Goal: Check status: Check status

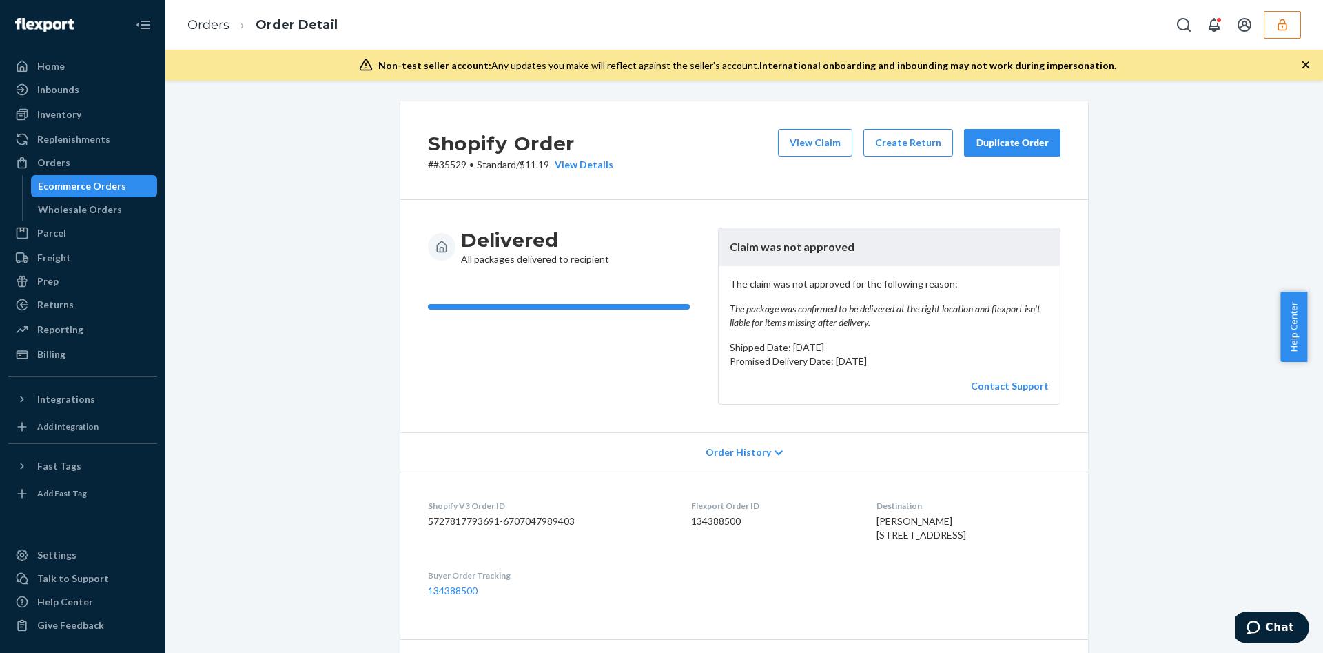
scroll to position [422, 0]
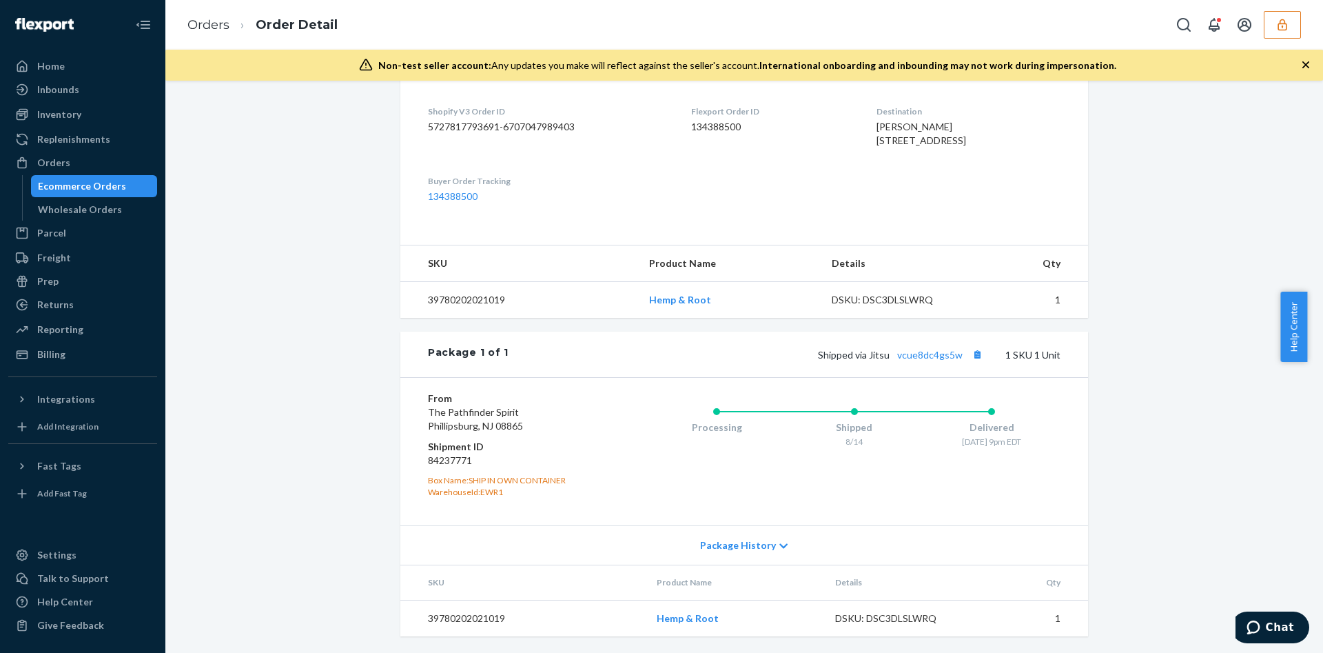
click at [1278, 25] on icon "button" at bounding box center [1282, 25] width 9 height 12
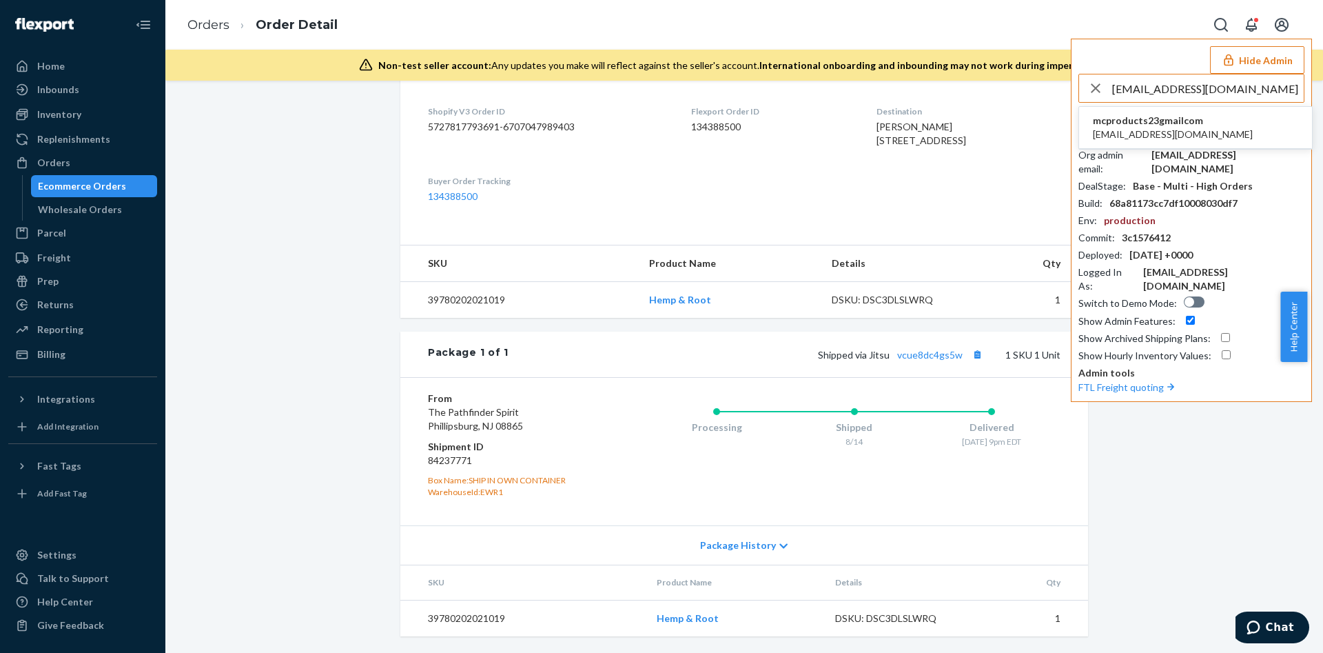
type input "mcproducts23@gmail.com"
click at [1247, 129] on li "mcproducts23gmailcom mcproducts23@gmail.com" at bounding box center [1195, 128] width 233 height 42
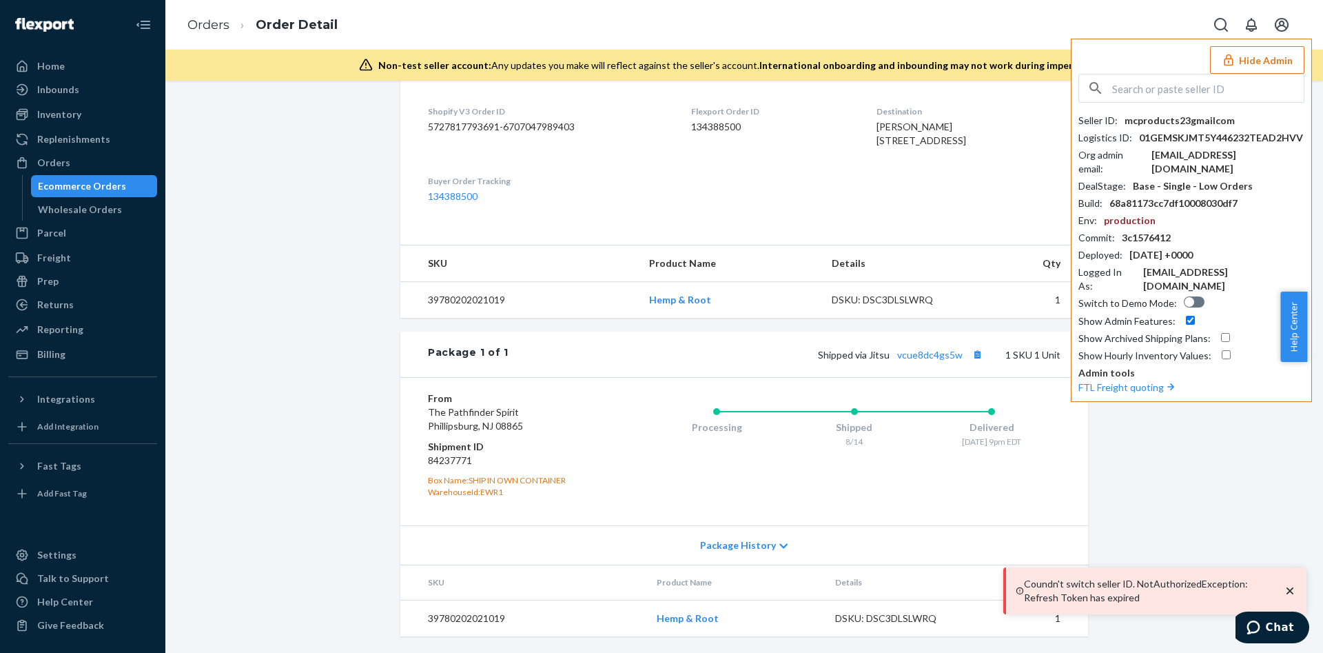
click at [1178, 423] on div "Shopify Order # #35529 • Standard / $11.19 View Details View Claim Create Retur…" at bounding box center [744, 179] width 1137 height 945
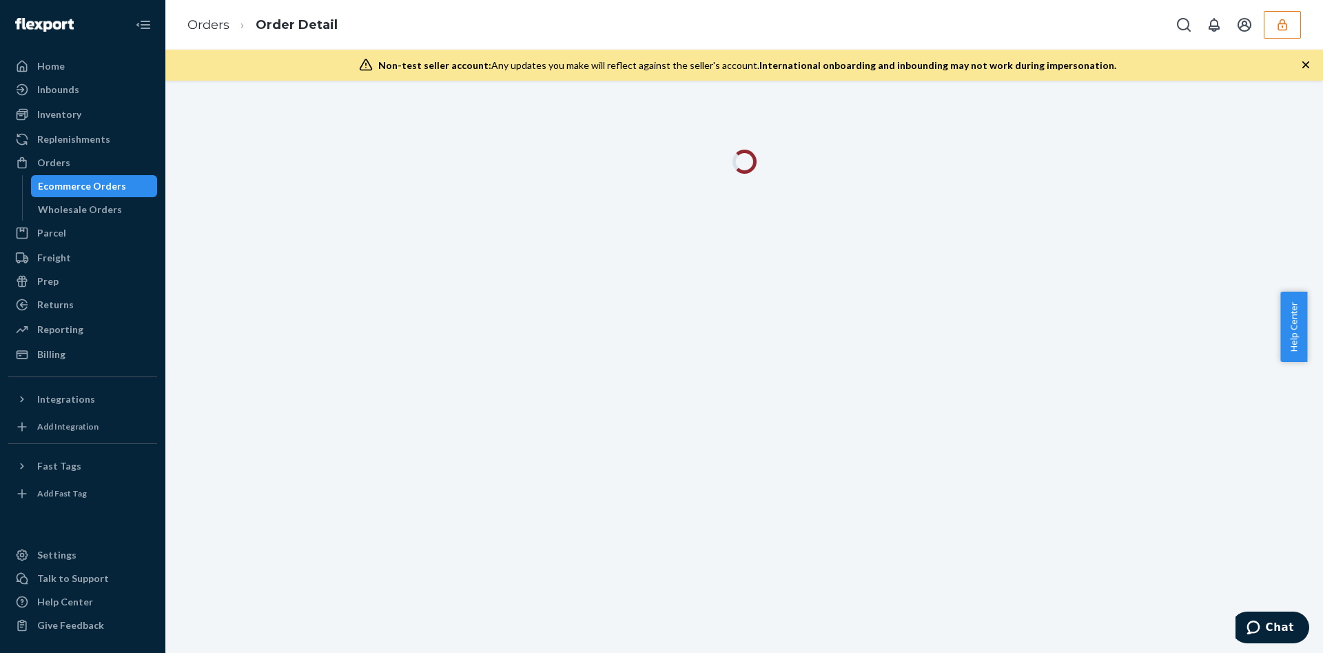
click at [1277, 24] on icon "button" at bounding box center [1282, 25] width 14 height 14
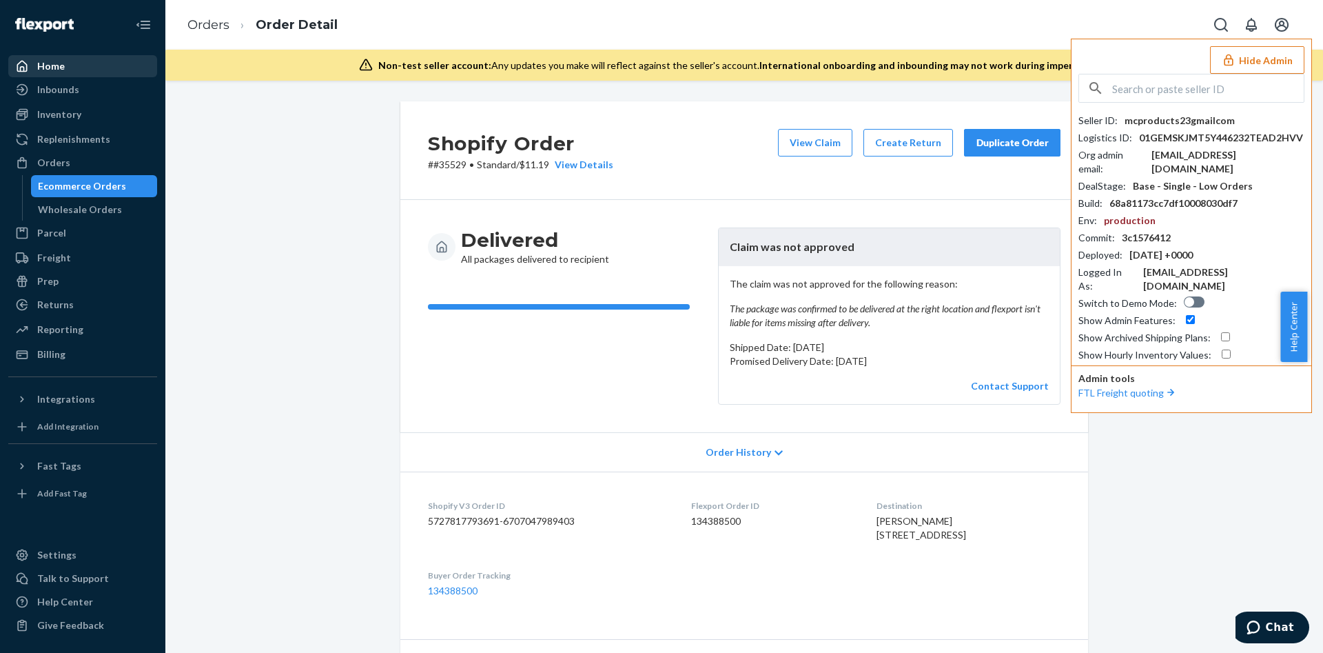
click at [114, 59] on div "Home" at bounding box center [83, 66] width 146 height 19
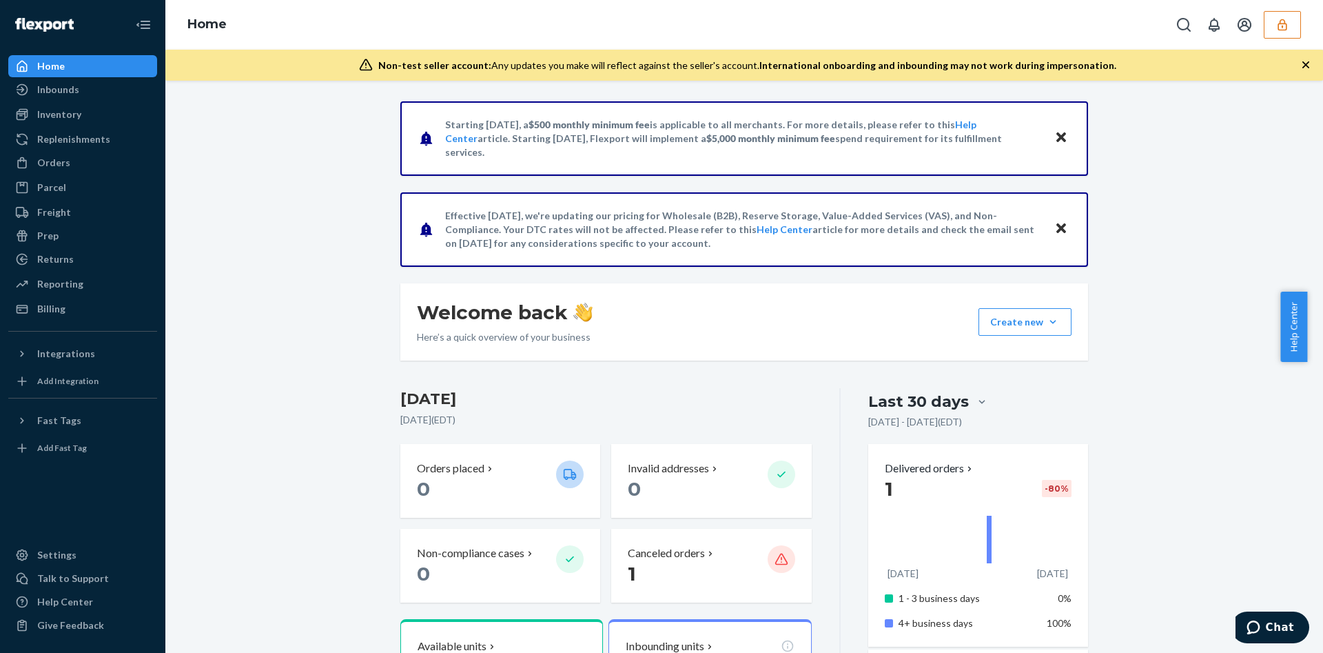
click at [1273, 18] on button "button" at bounding box center [1282, 25] width 37 height 28
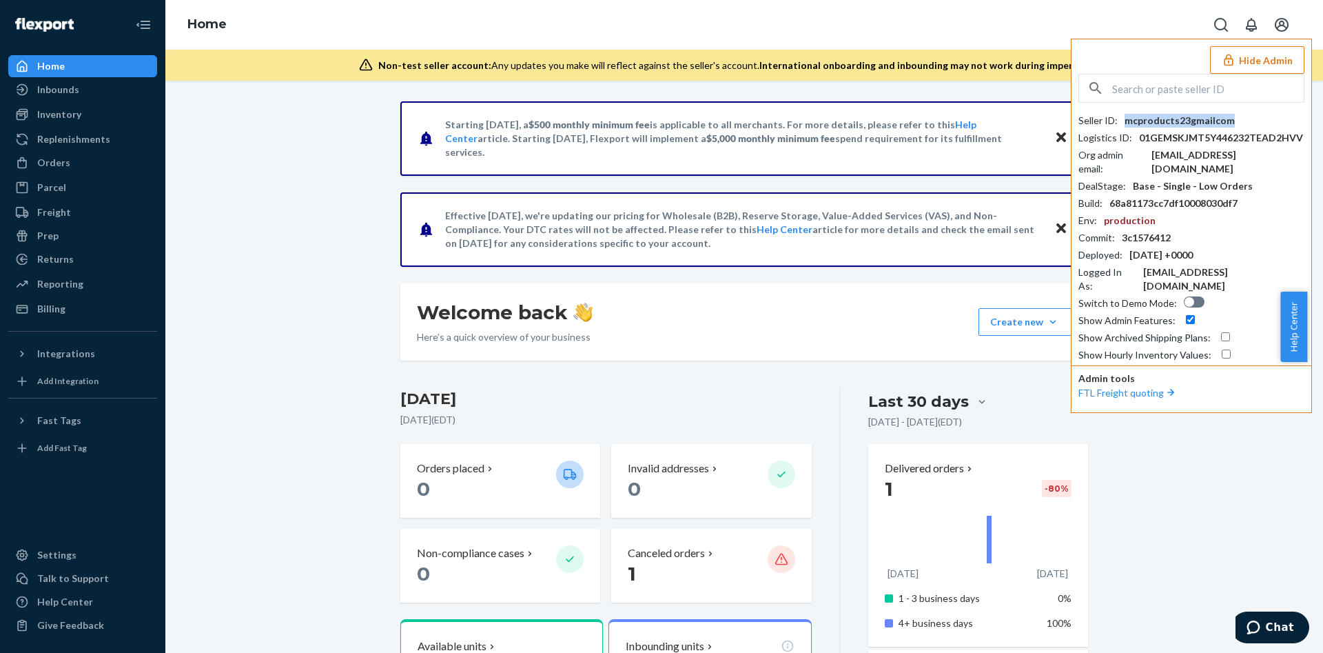
click at [1186, 123] on div "mcproducts23gmailcom" at bounding box center [1180, 121] width 110 height 14
copy div "mcproducts23gmailcom"
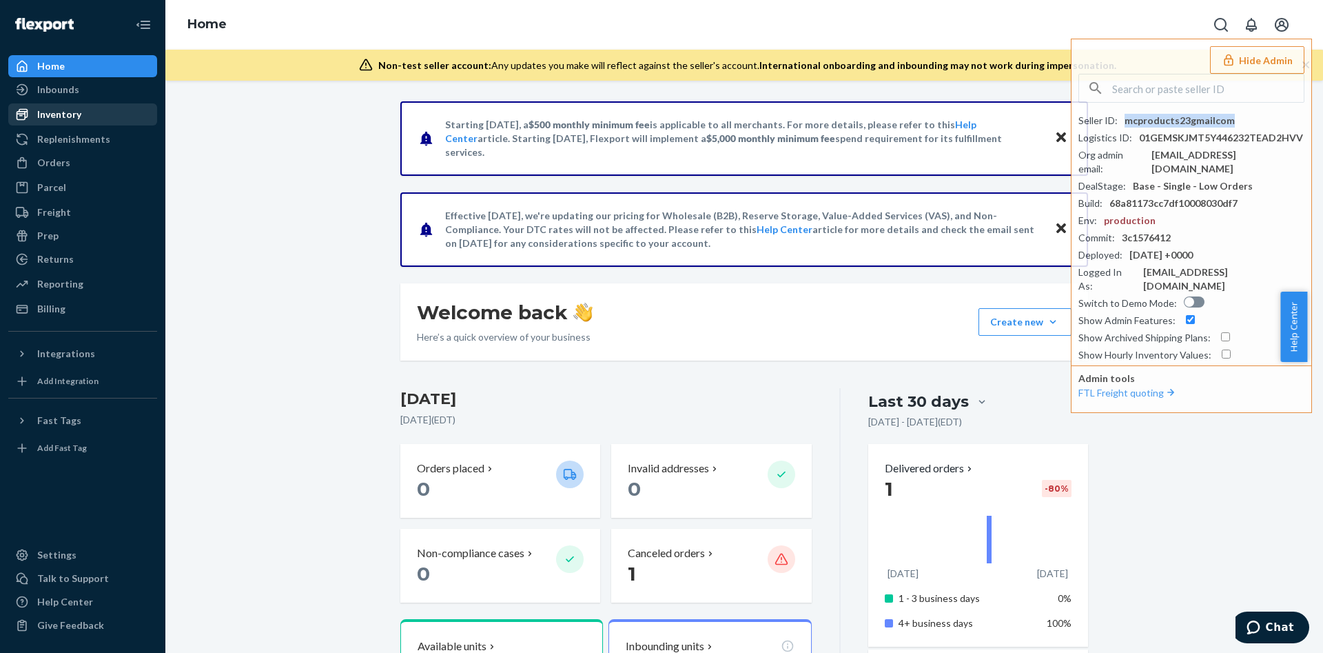
click at [81, 107] on div "Inventory" at bounding box center [83, 114] width 146 height 19
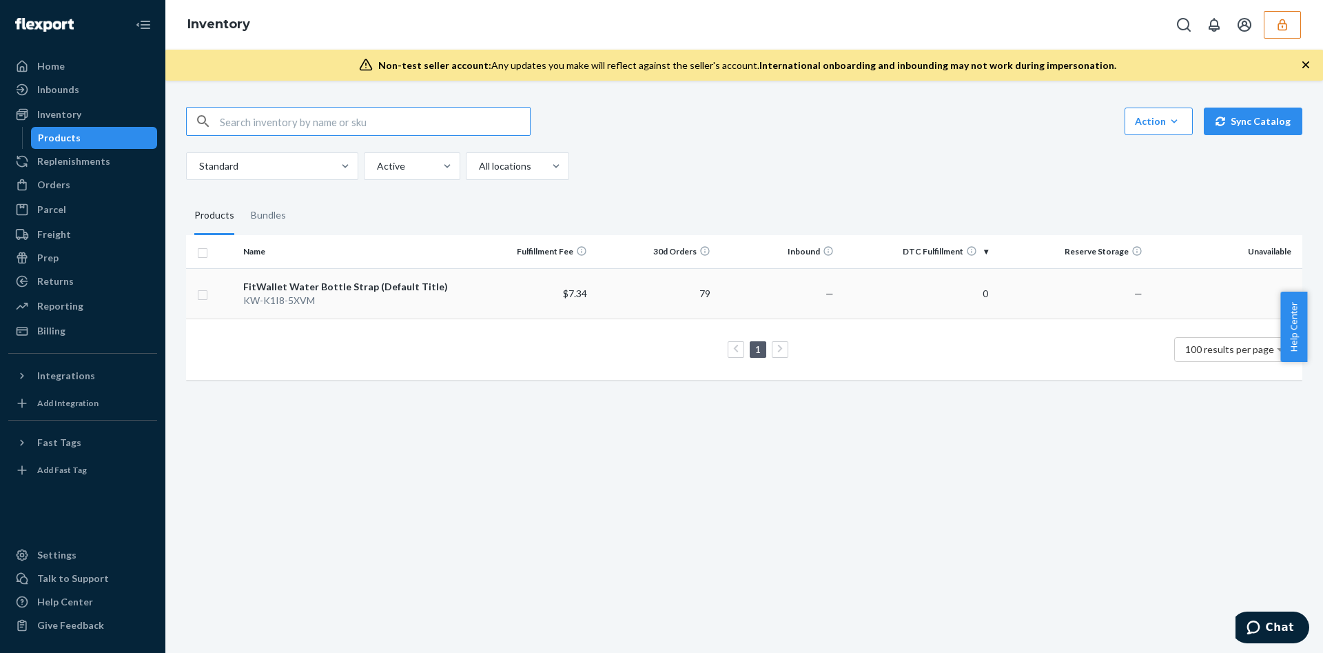
click at [436, 292] on div "FitWallet Water Bottle Strap (Default Title)" at bounding box center [353, 287] width 221 height 14
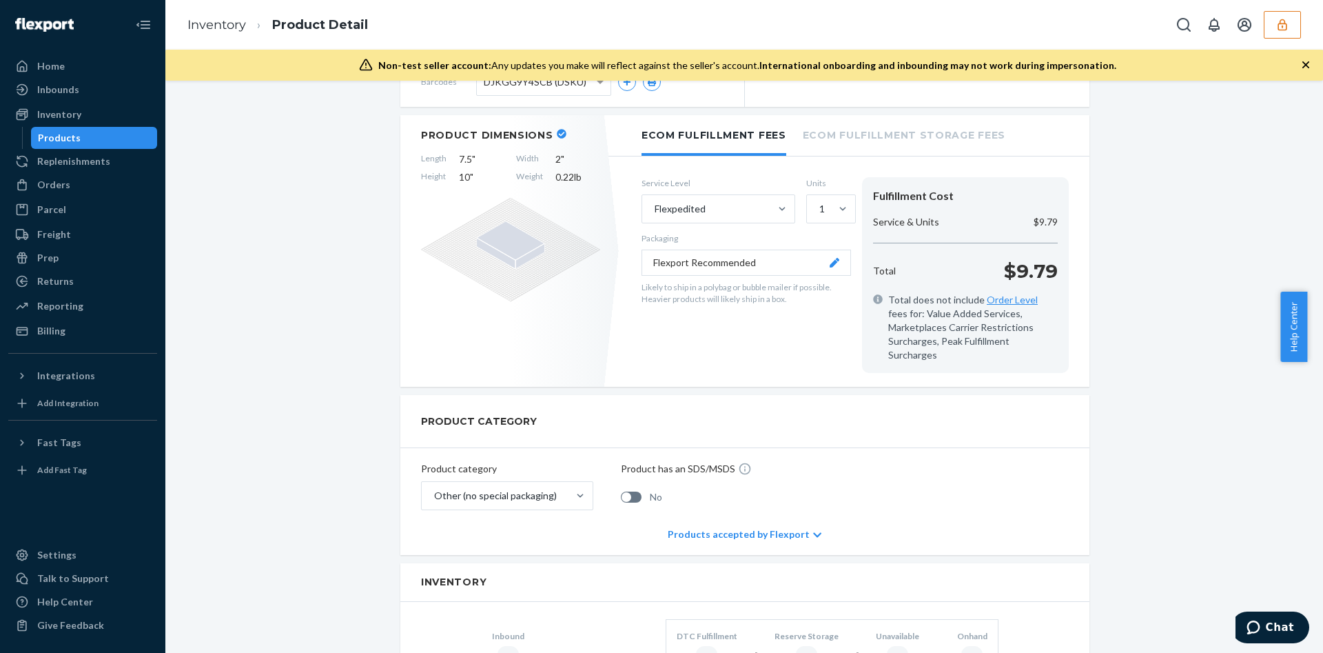
scroll to position [195, 0]
click at [1238, 464] on div "FitWallet Water Bottle Strap (Default Title) Actions Hide Create inbound identi…" at bounding box center [744, 496] width 1137 height 1180
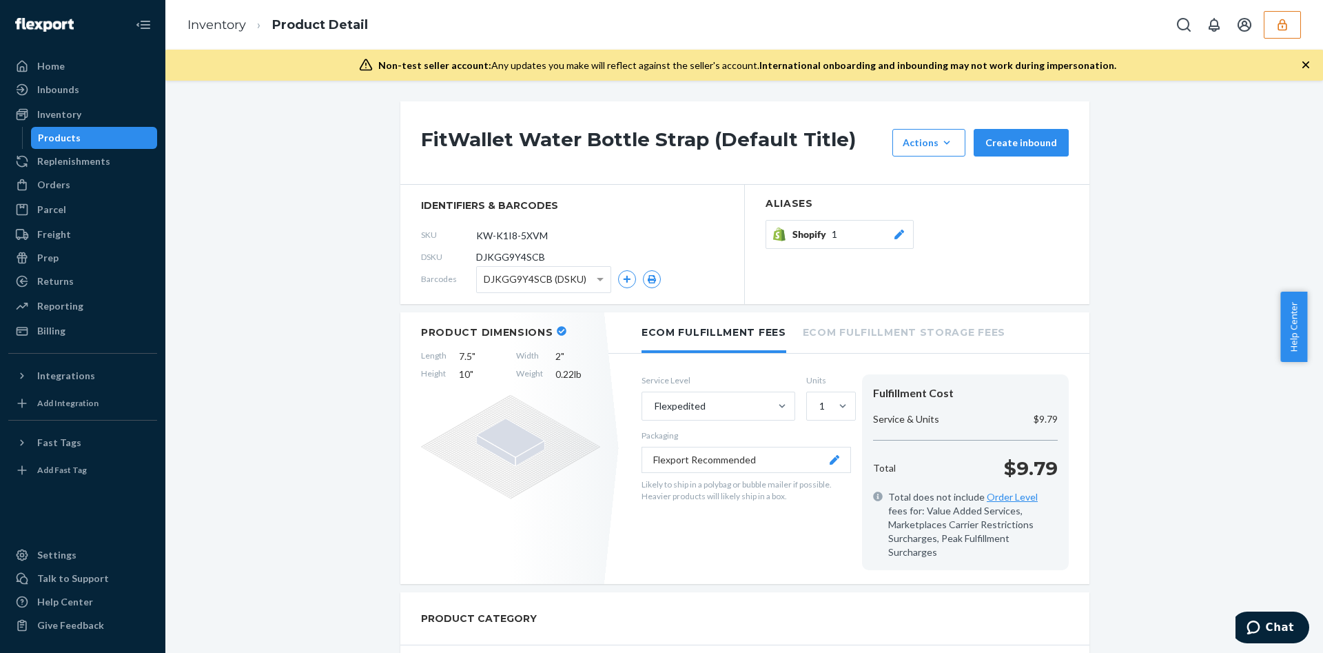
click at [1287, 31] on button "button" at bounding box center [1282, 25] width 37 height 28
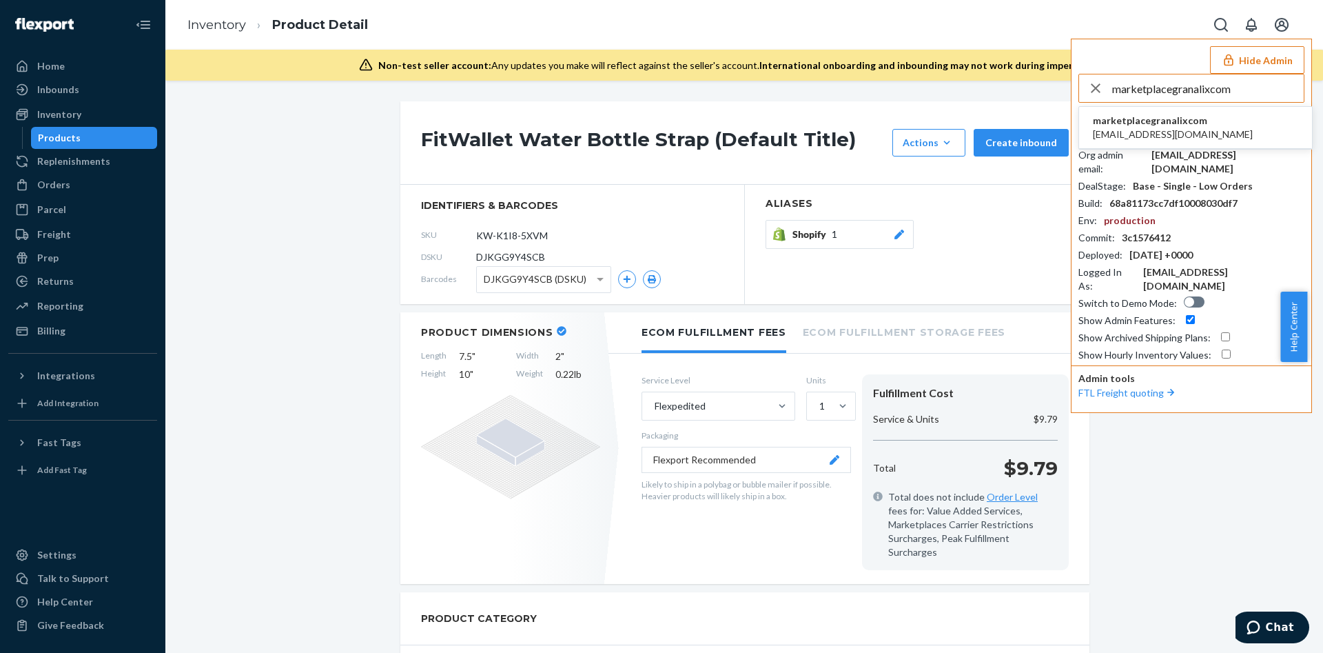
type input "marketplacegranalixcom"
click at [1123, 123] on span "marketplacegranalixcom" at bounding box center [1173, 121] width 160 height 14
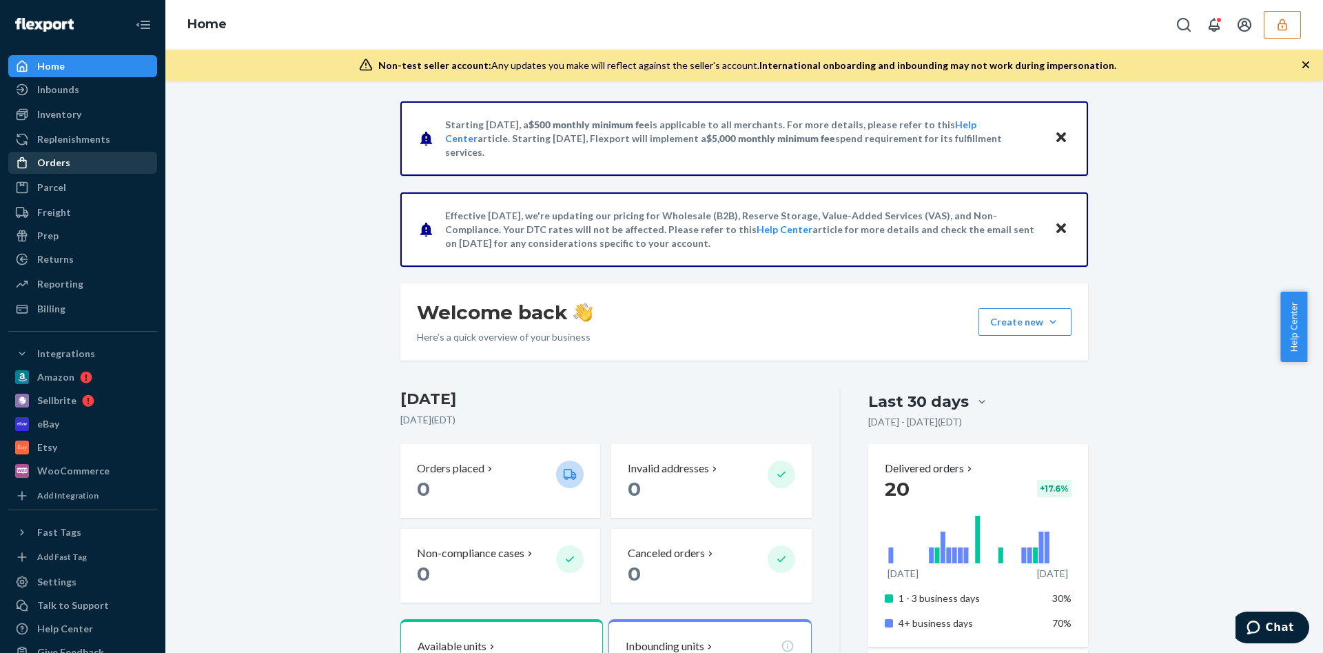
click at [68, 164] on div "Orders" at bounding box center [83, 162] width 146 height 19
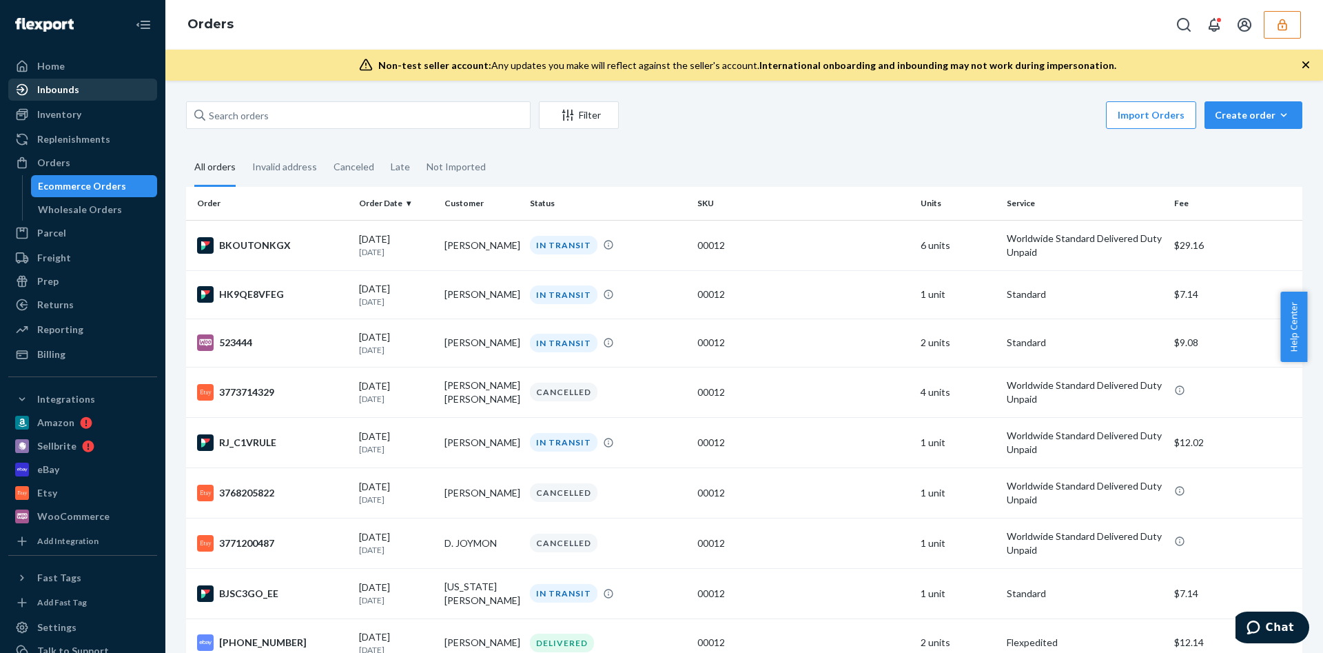
click at [96, 90] on div "Inbounds" at bounding box center [83, 89] width 146 height 19
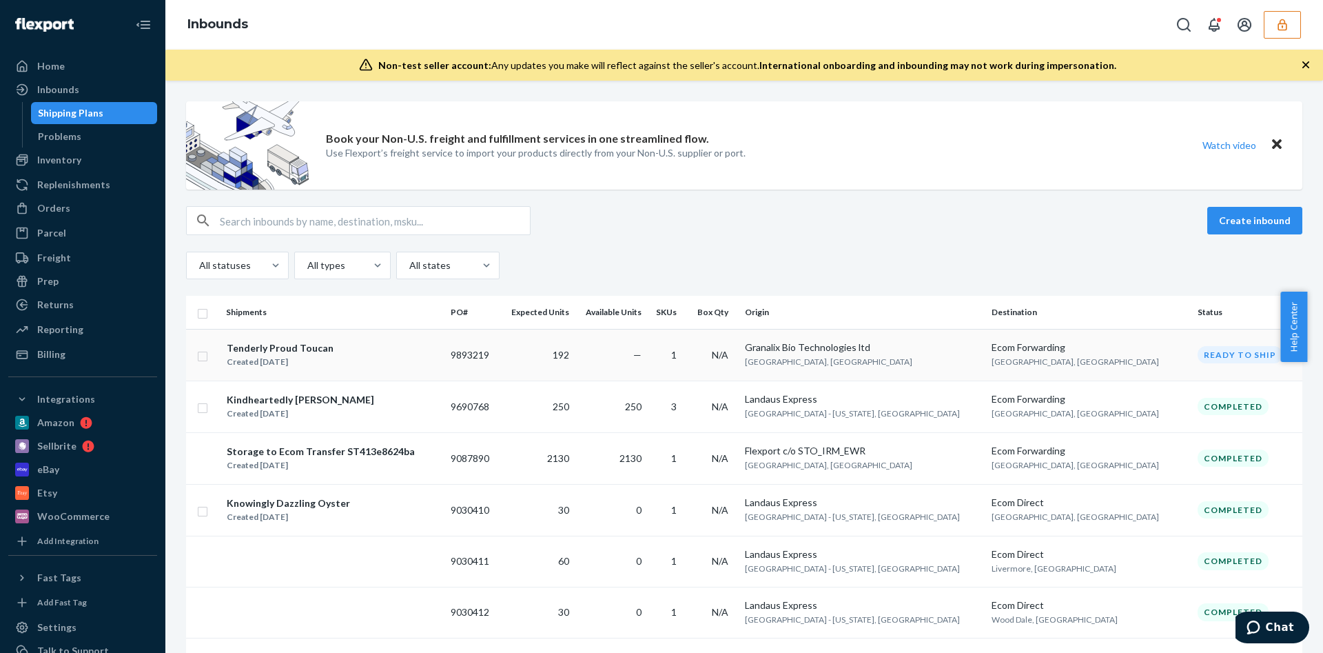
click at [445, 375] on td "Tenderly Proud Toucan Created Aug 10, 2025" at bounding box center [333, 355] width 225 height 52
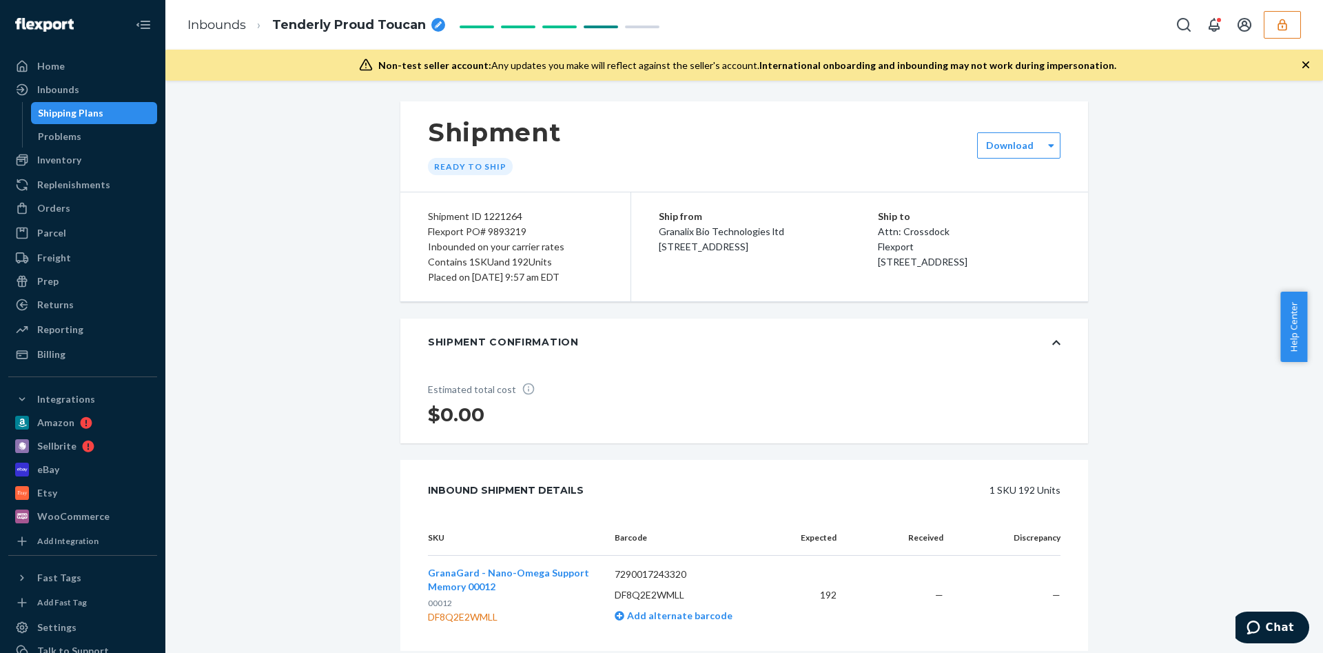
click at [1298, 29] on button "button" at bounding box center [1282, 25] width 37 height 28
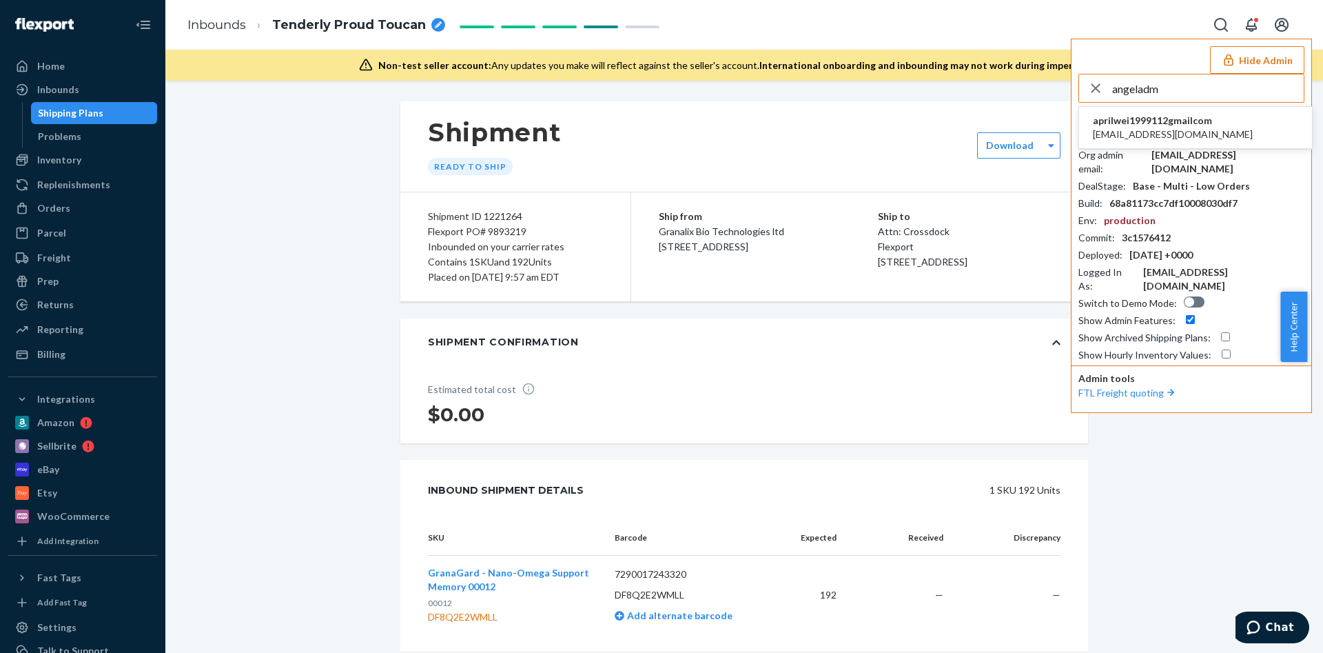
type input "angeladm"
click at [1123, 134] on span "angeladm625@gmail.com" at bounding box center [1173, 134] width 160 height 14
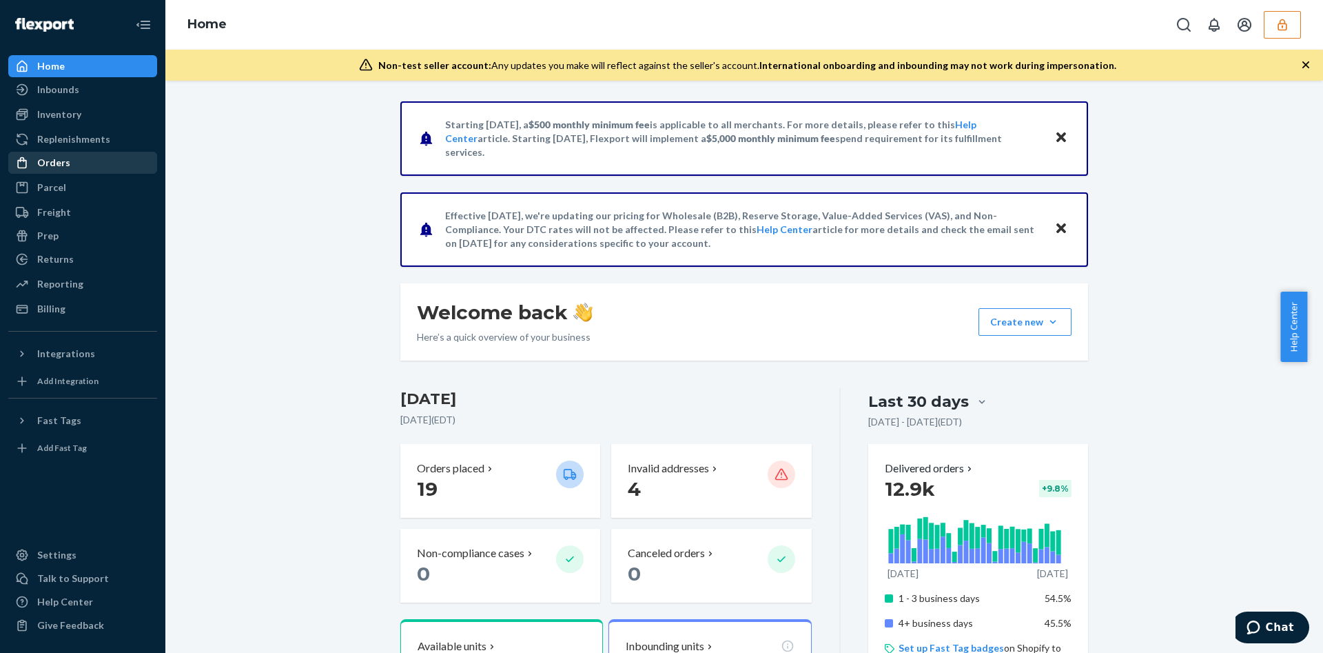
click at [88, 163] on div "Orders" at bounding box center [83, 162] width 146 height 19
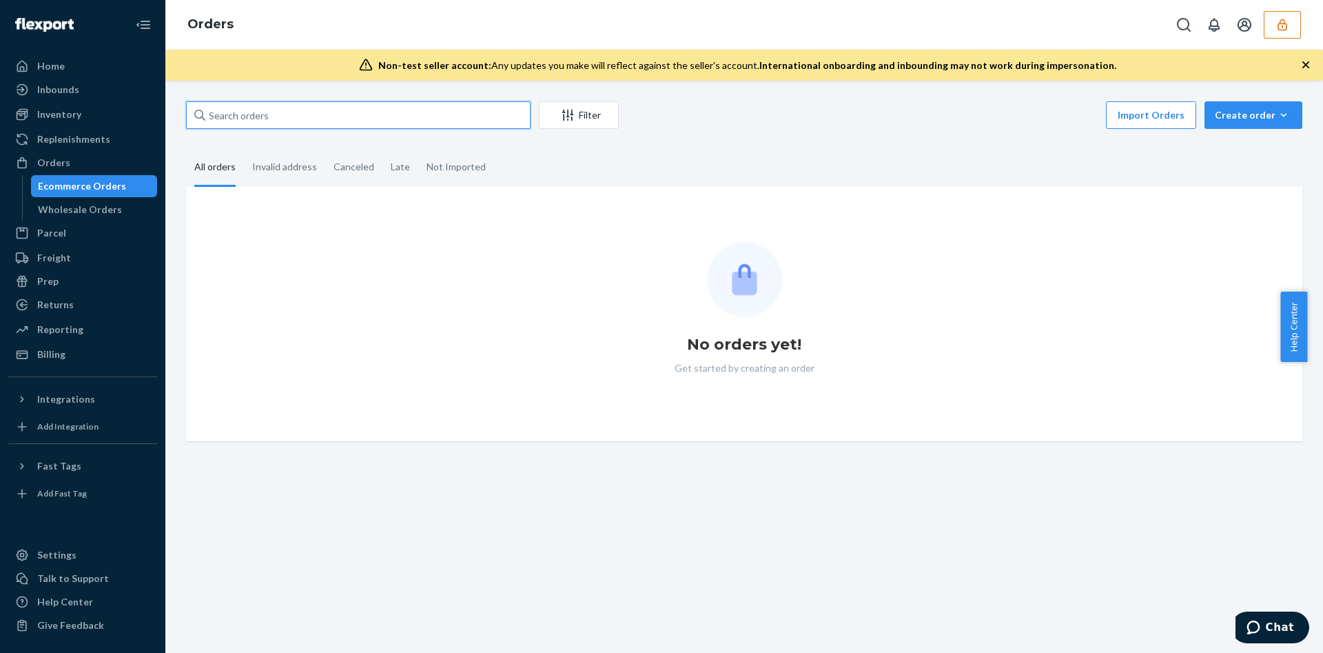
click at [246, 114] on input "text" at bounding box center [358, 115] width 345 height 28
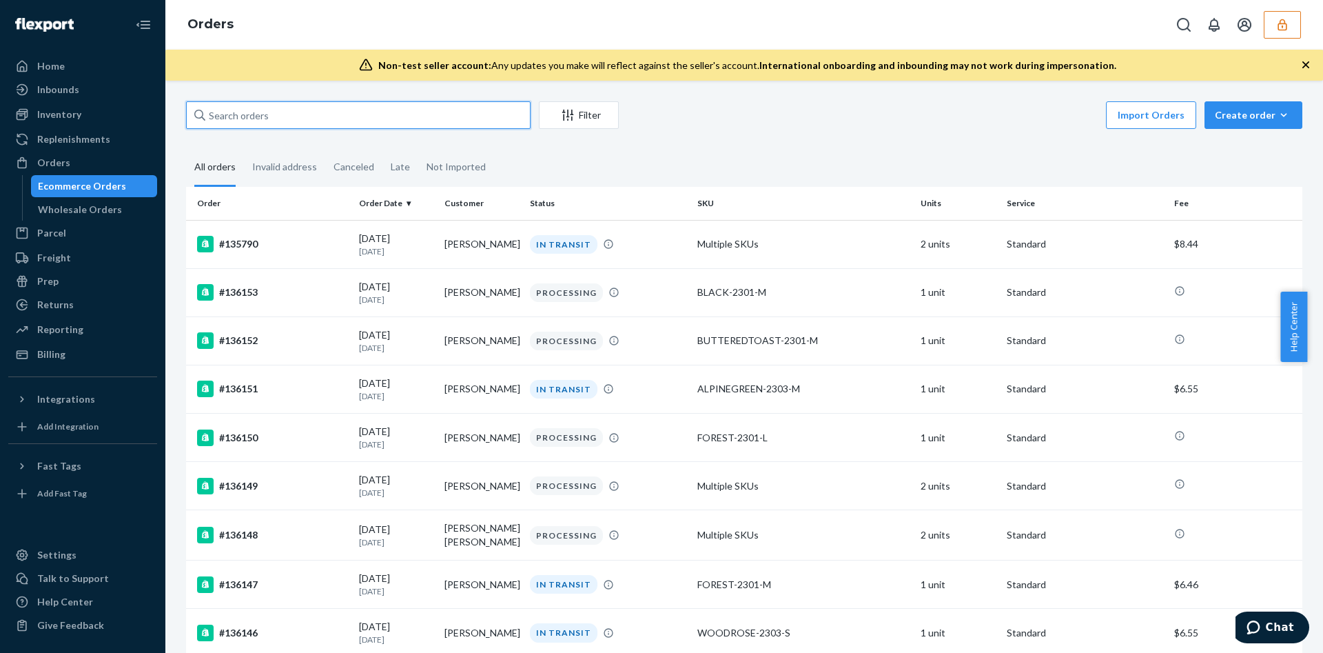
paste input "134317534"
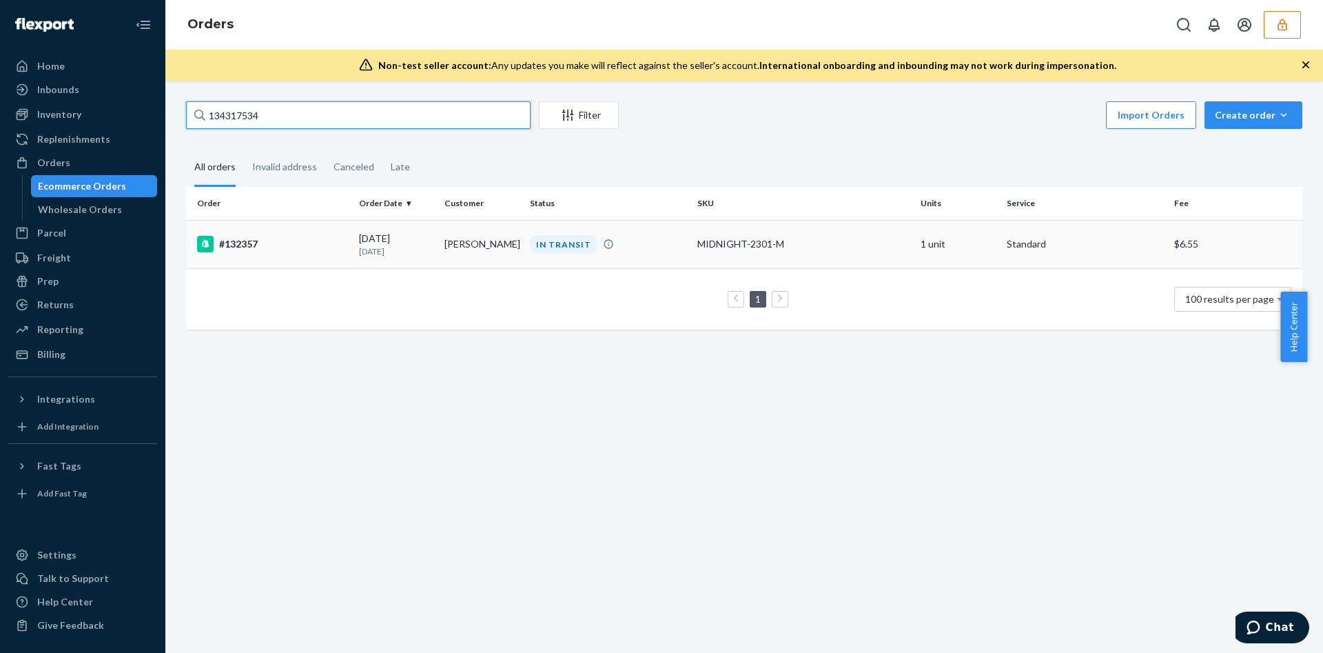
type input "134317534"
click at [354, 244] on td "08/12/2025 10 days ago" at bounding box center [395, 244] width 85 height 48
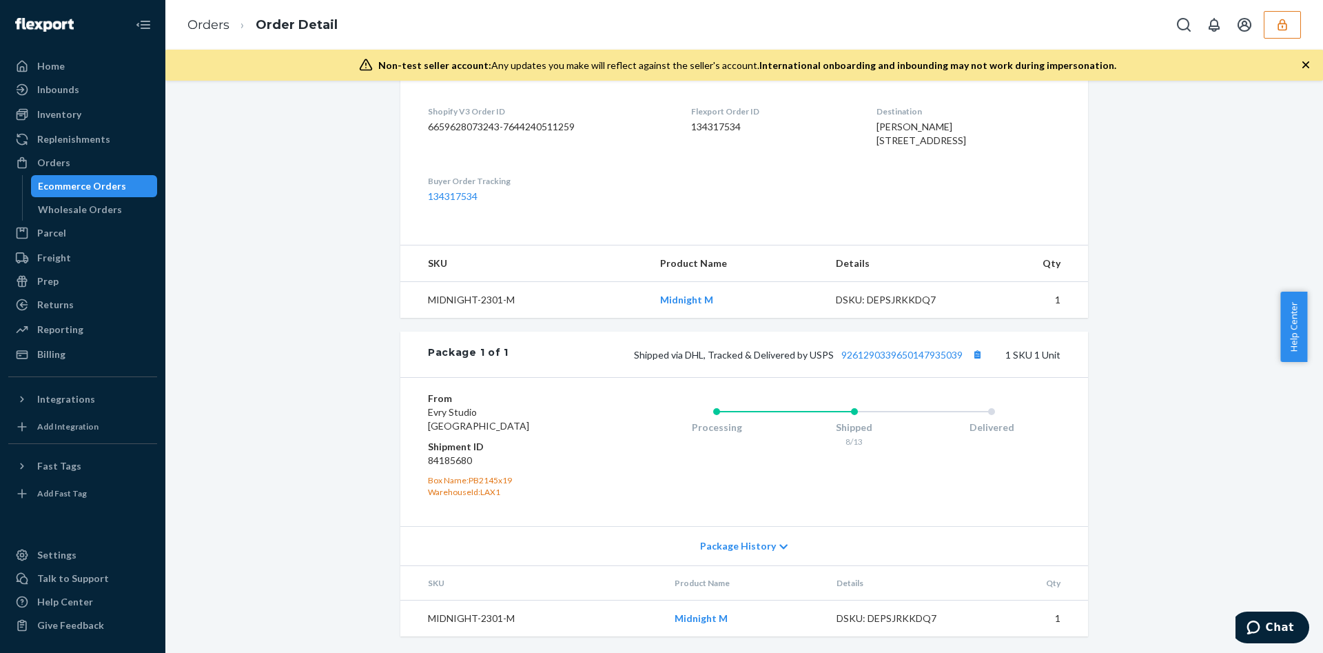
scroll to position [367, 0]
click at [879, 356] on link "9261290339650147935039" at bounding box center [901, 355] width 121 height 12
click at [450, 459] on dd "84185680" at bounding box center [510, 460] width 165 height 14
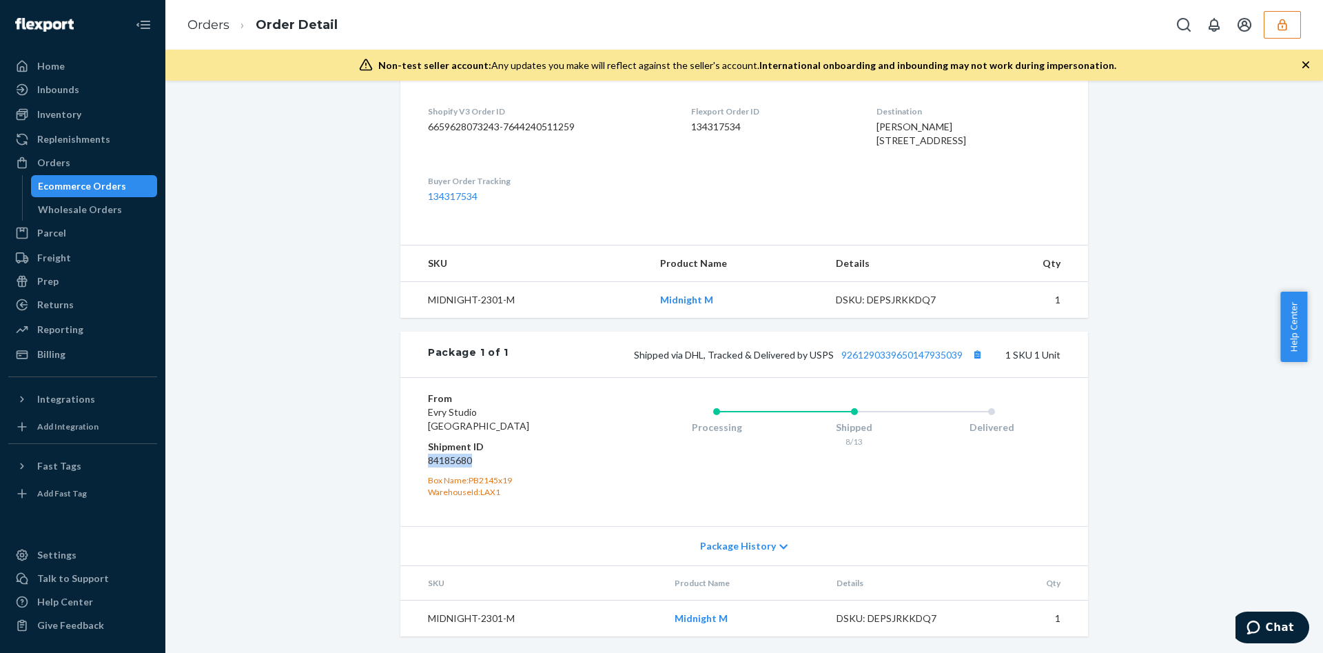
copy dd "84185680"
click at [972, 351] on button "Copy tracking number" at bounding box center [977, 354] width 18 height 18
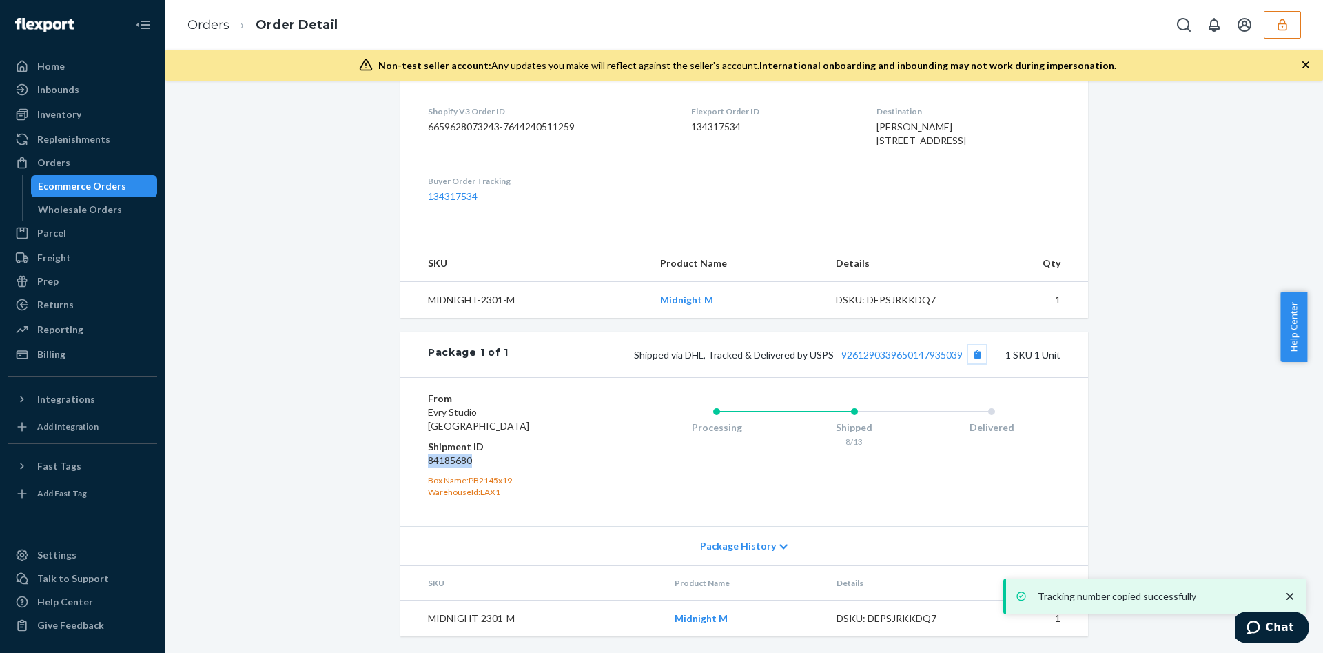
copy dd "84185680"
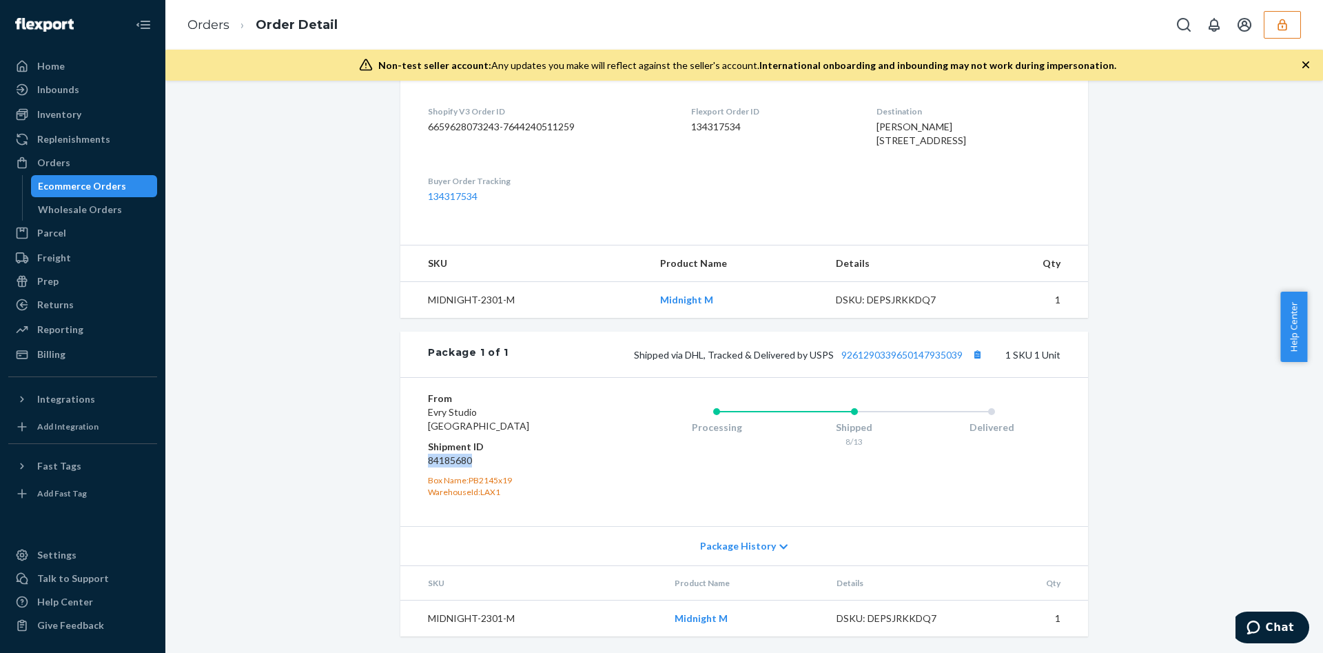
click at [628, 442] on div "Processing Shipped 8/13 Delivered" at bounding box center [827, 451] width 468 height 120
click at [865, 357] on link "9261290339650147935039" at bounding box center [901, 355] width 121 height 12
click at [1284, 30] on icon "button" at bounding box center [1282, 25] width 9 height 12
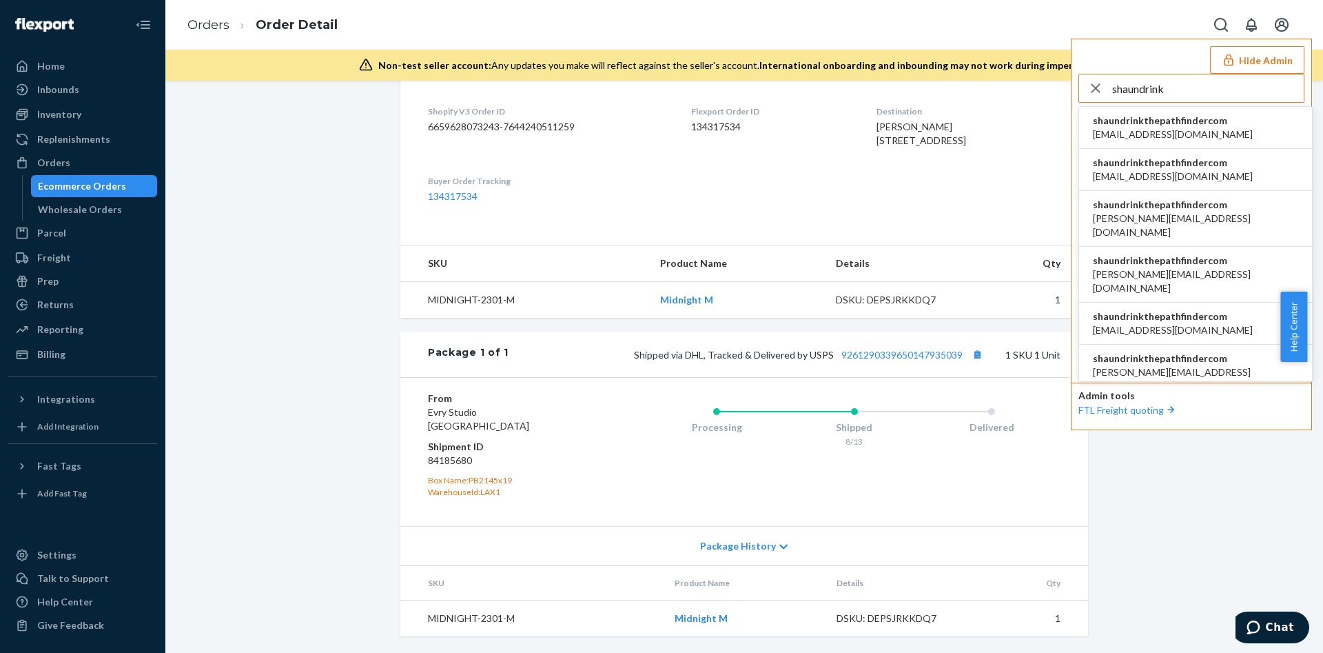
type input "shaundrink"
click at [1244, 136] on span "accounting@drinkthepathfinder.com" at bounding box center [1173, 134] width 160 height 14
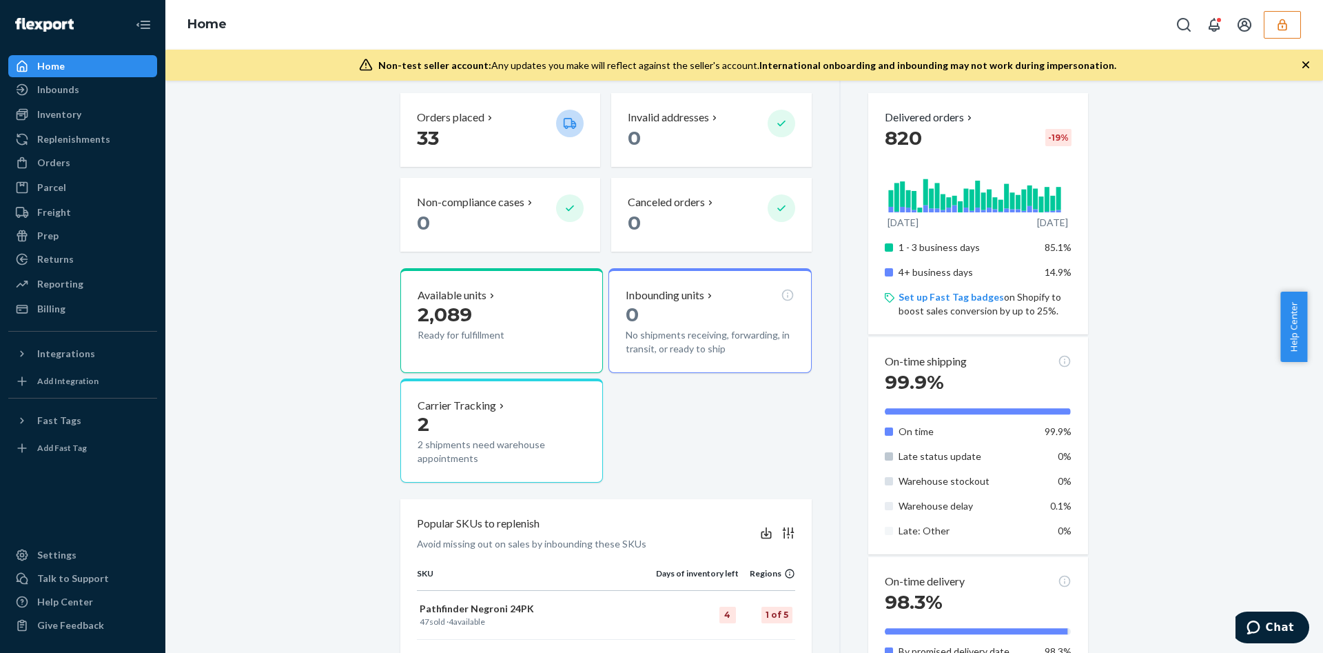
scroll to position [347, 0]
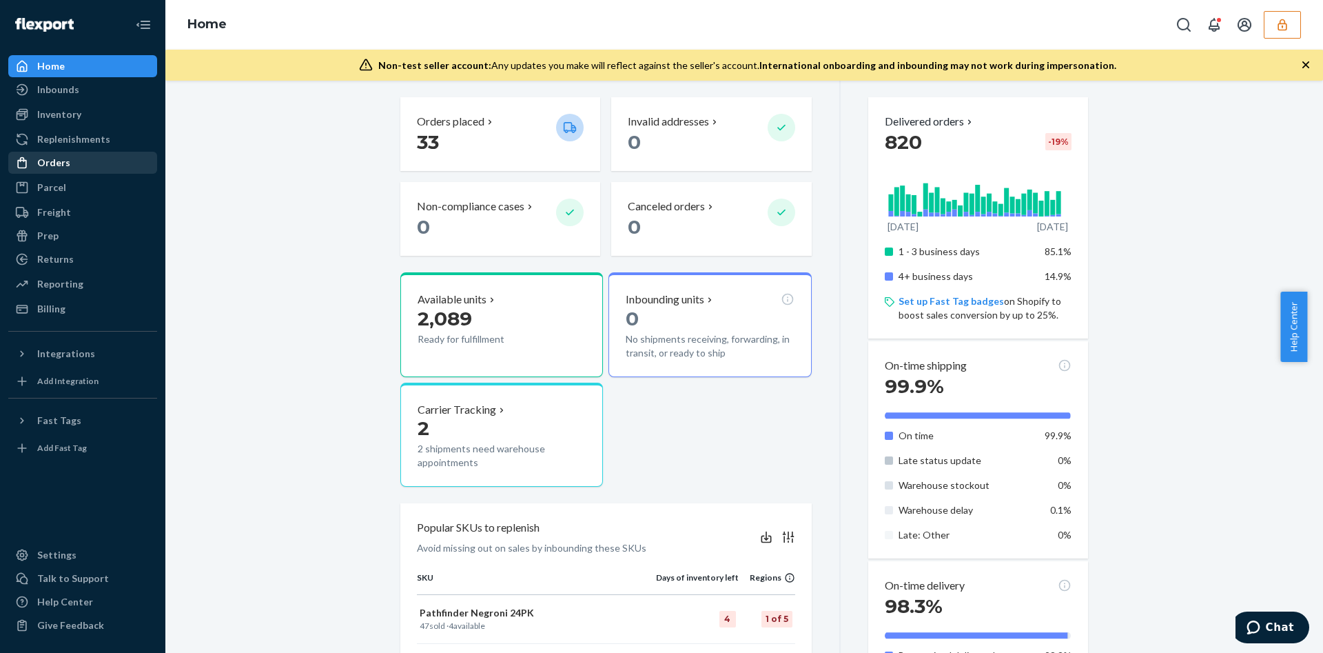
click at [74, 153] on div "Orders" at bounding box center [83, 162] width 146 height 19
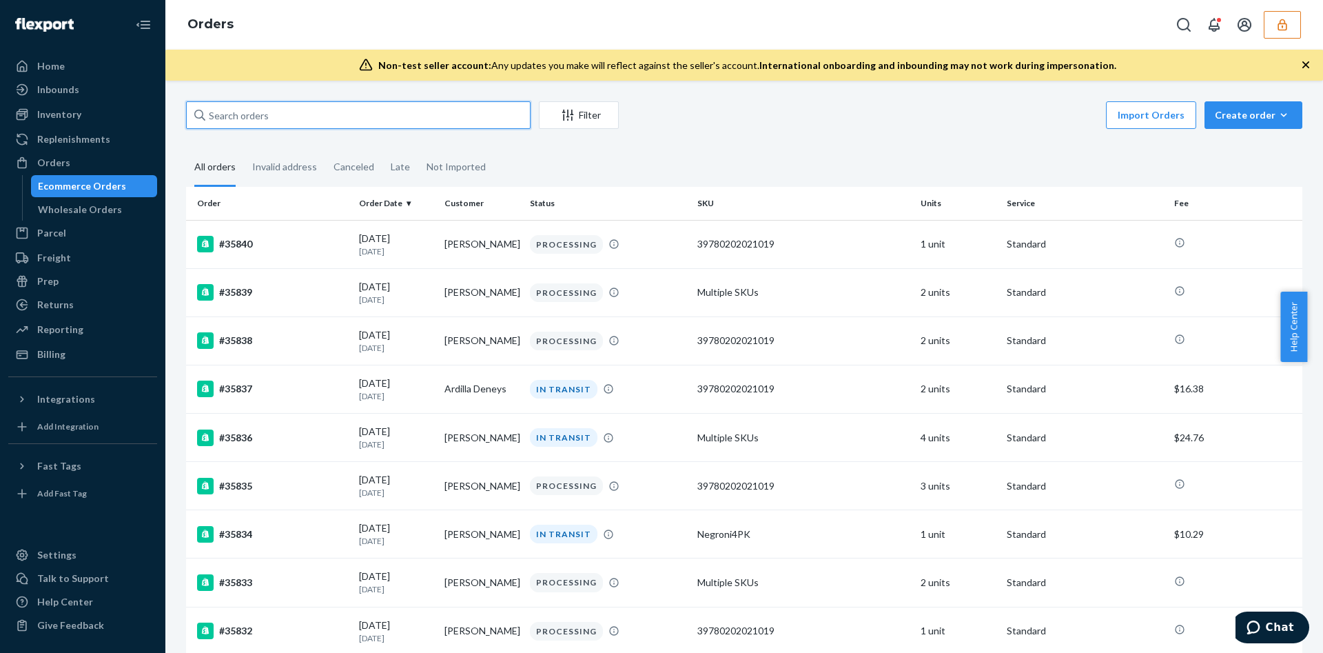
click at [275, 111] on input "text" at bounding box center [358, 115] width 345 height 28
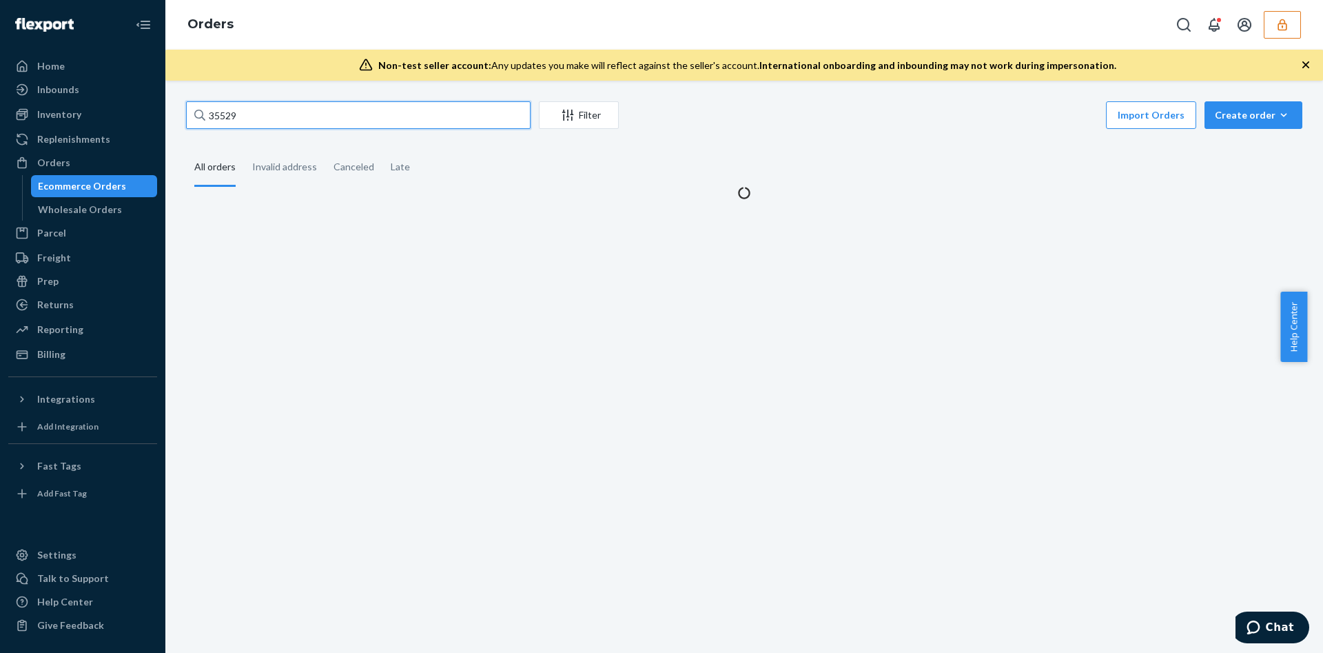
type input "35529"
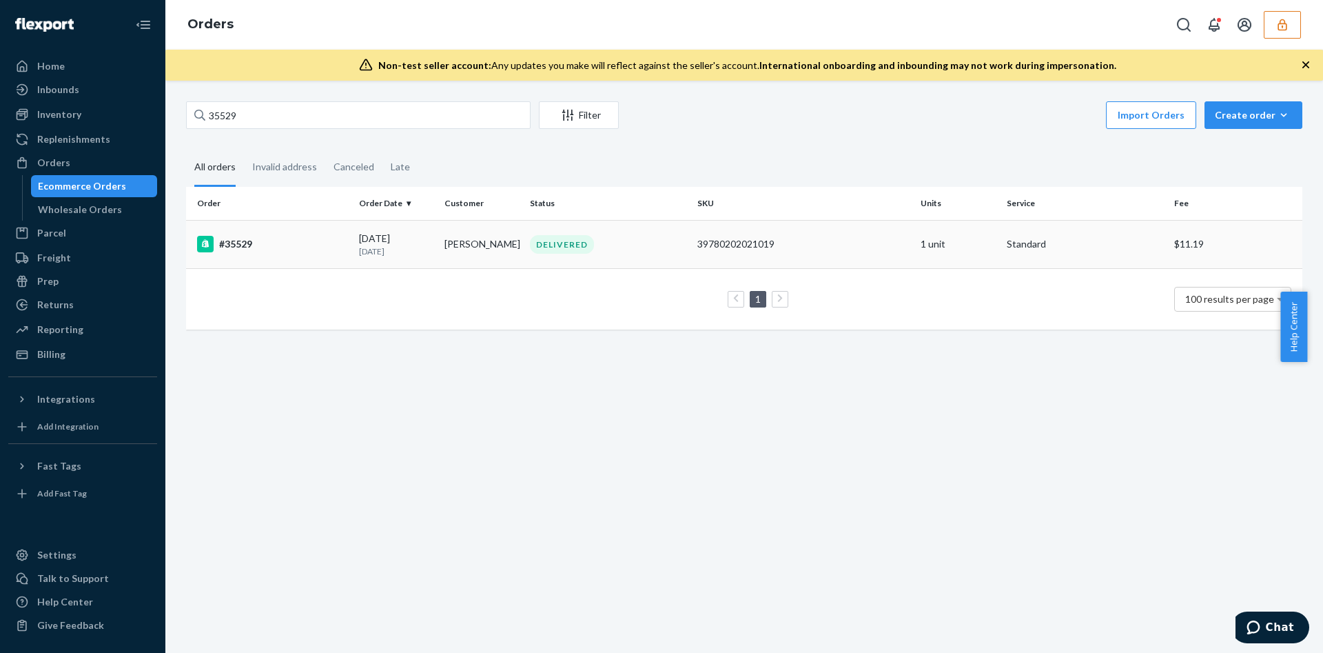
click at [447, 239] on td "[PERSON_NAME]" at bounding box center [481, 244] width 85 height 48
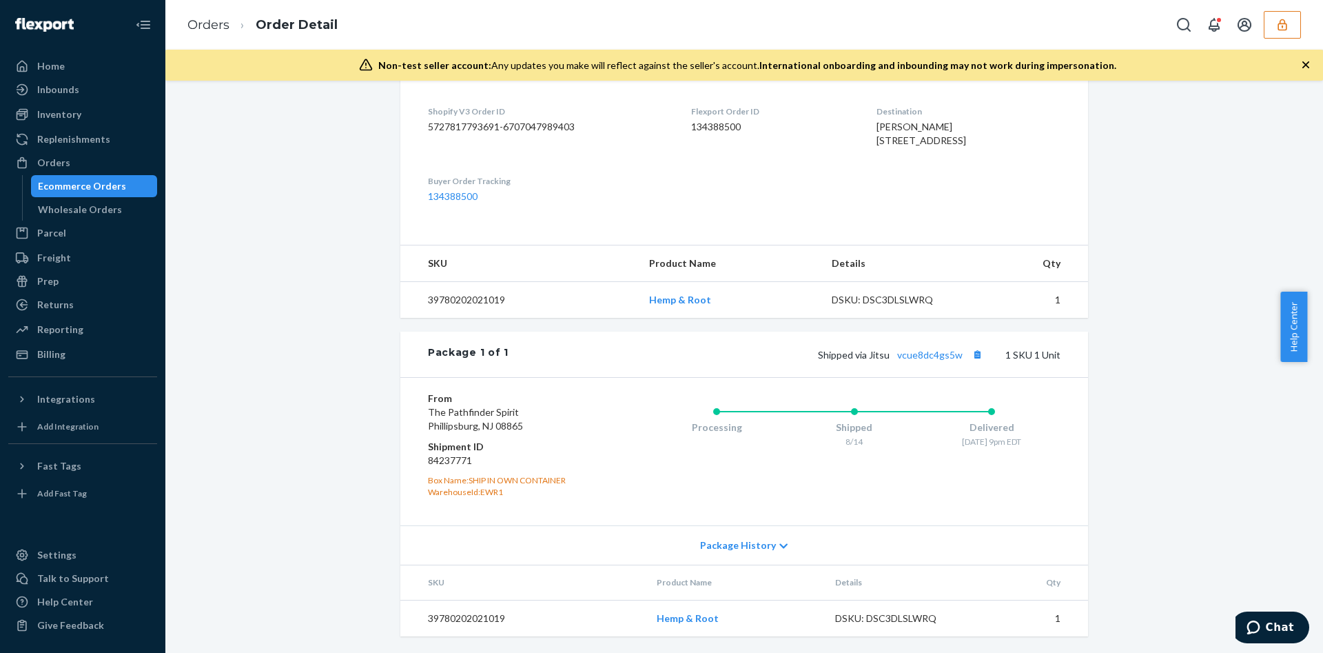
scroll to position [422, 0]
click at [908, 356] on link "vcue8dc4gs5w" at bounding box center [929, 355] width 65 height 12
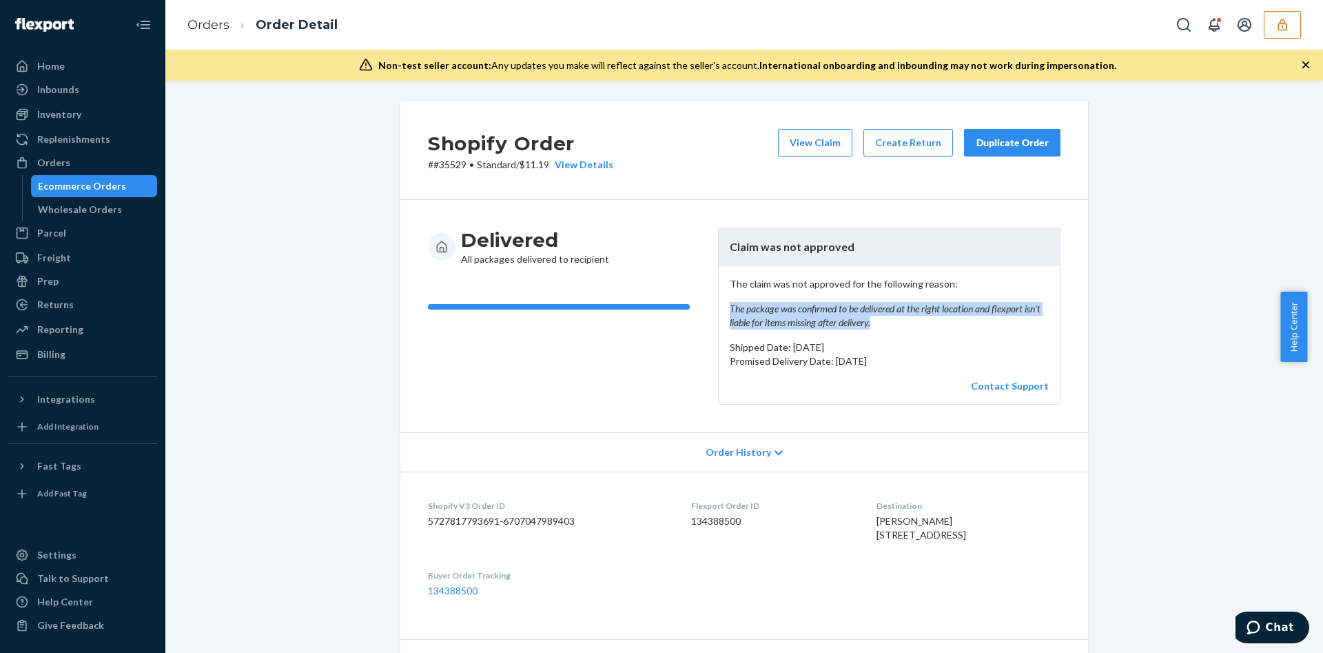
drag, startPoint x: 868, startPoint y: 322, endPoint x: 707, endPoint y: 313, distance: 161.5
click at [707, 313] on div "Delivered All packages delivered to recipient Claim was not approved The claim …" at bounding box center [744, 315] width 633 height 177
drag, startPoint x: 719, startPoint y: 283, endPoint x: 921, endPoint y: 324, distance: 205.4
click at [921, 324] on div "The claim was not approved for the following reason: The package was confirmed …" at bounding box center [889, 335] width 341 height 138
copy p "The claim was not approved for the following reason: The package was confirmed …"
